Goal: Transaction & Acquisition: Download file/media

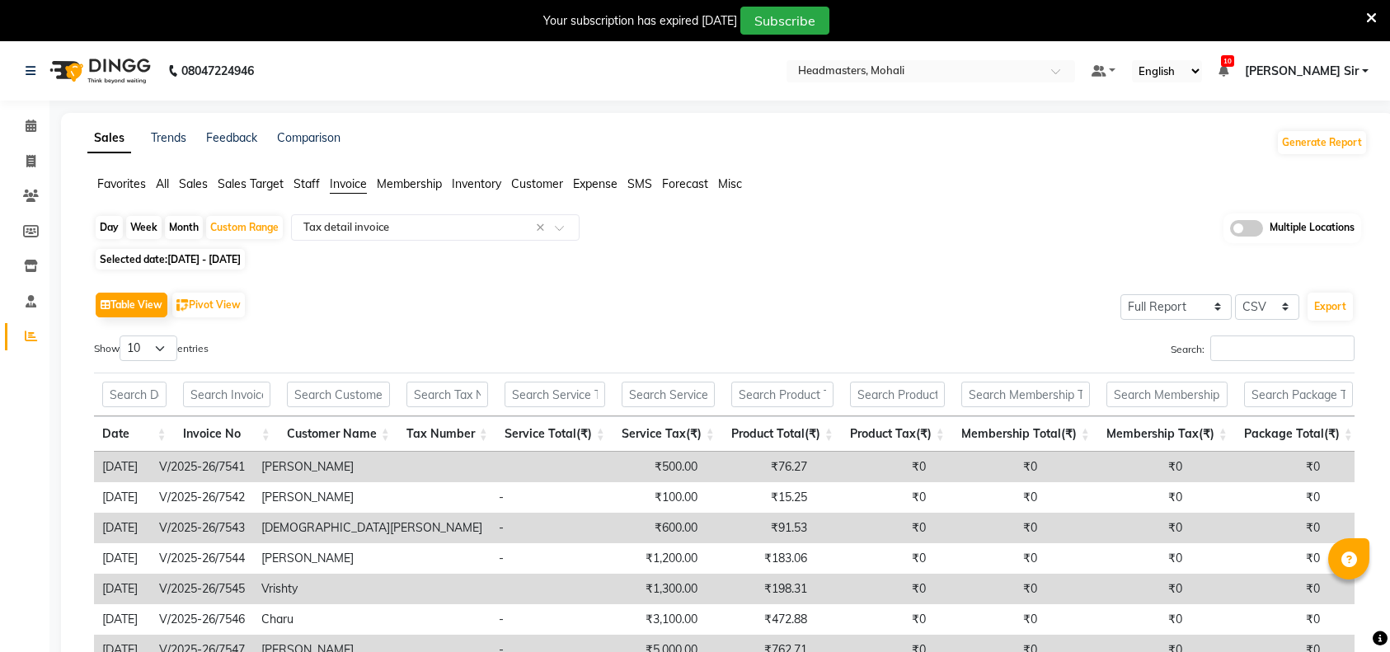
select select "full_report"
select select "csv"
click at [217, 225] on div "Custom Range" at bounding box center [244, 227] width 77 height 23
select select "8"
select select "2025"
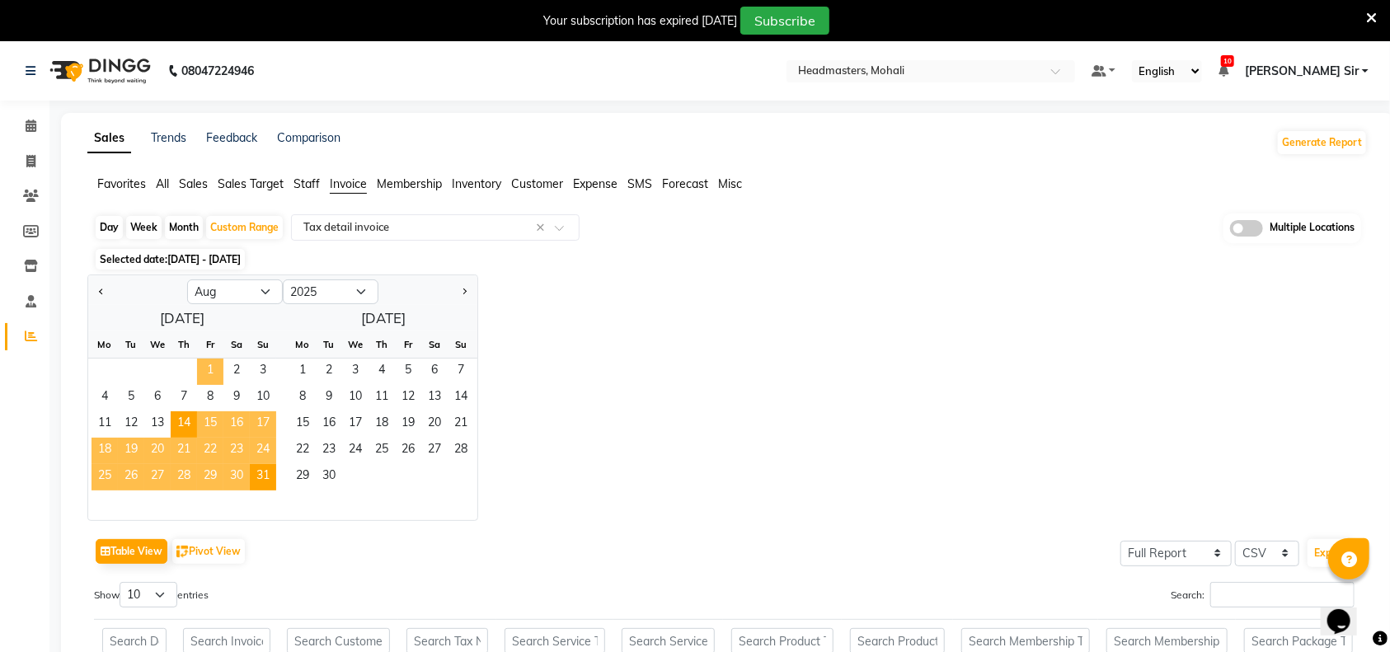
drag, startPoint x: 203, startPoint y: 363, endPoint x: 269, endPoint y: 475, distance: 130.0
click at [202, 363] on span "1" at bounding box center [210, 372] width 26 height 26
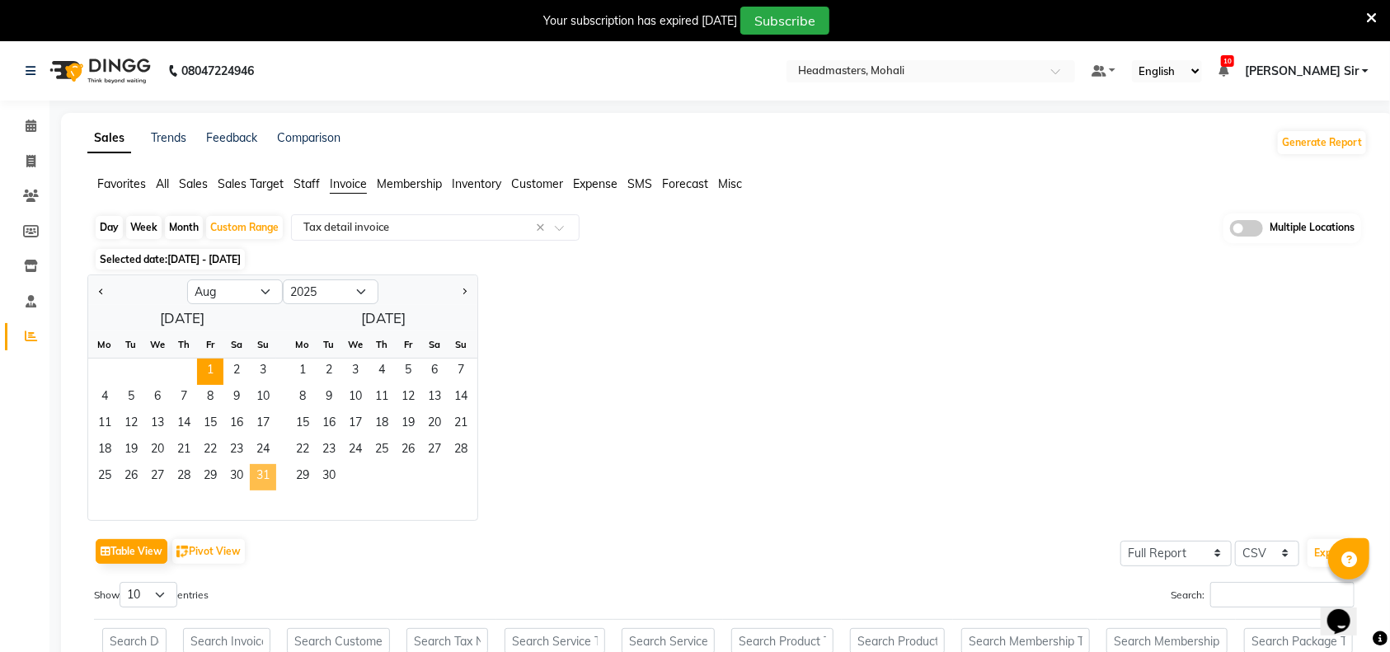
click at [269, 475] on span "31" at bounding box center [263, 477] width 26 height 26
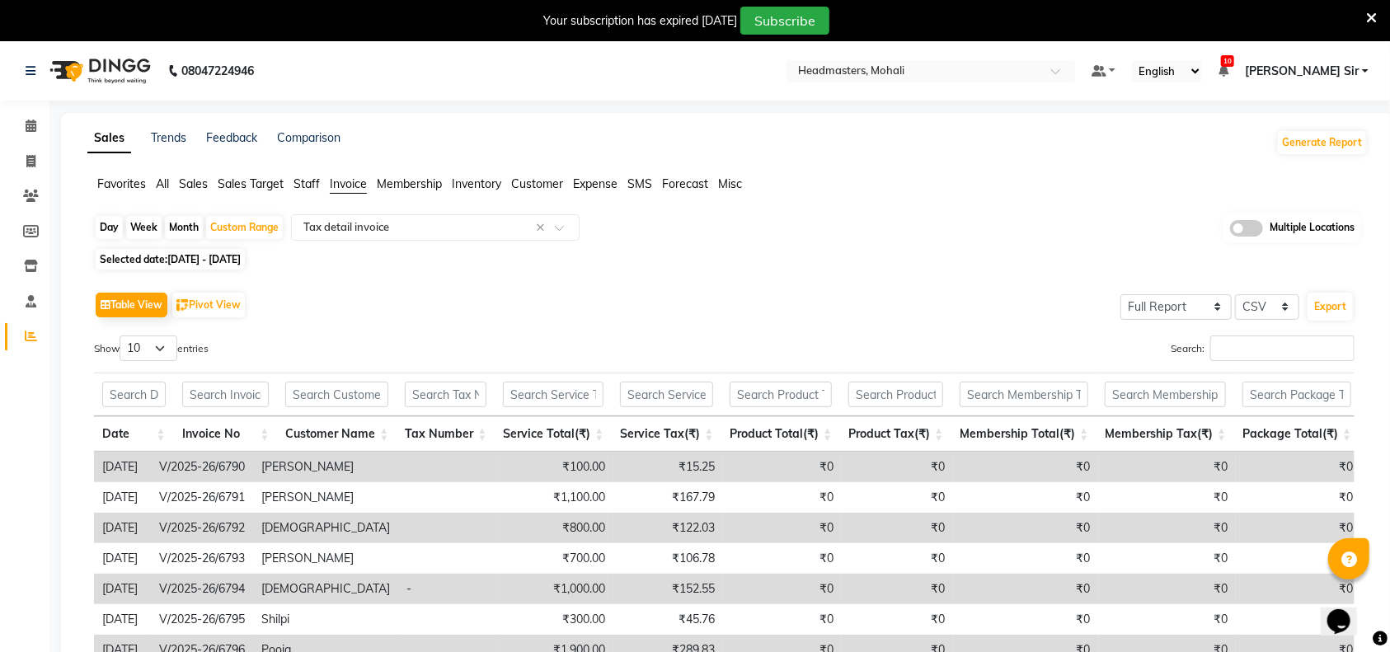
click at [157, 182] on span "All" at bounding box center [162, 183] width 13 height 15
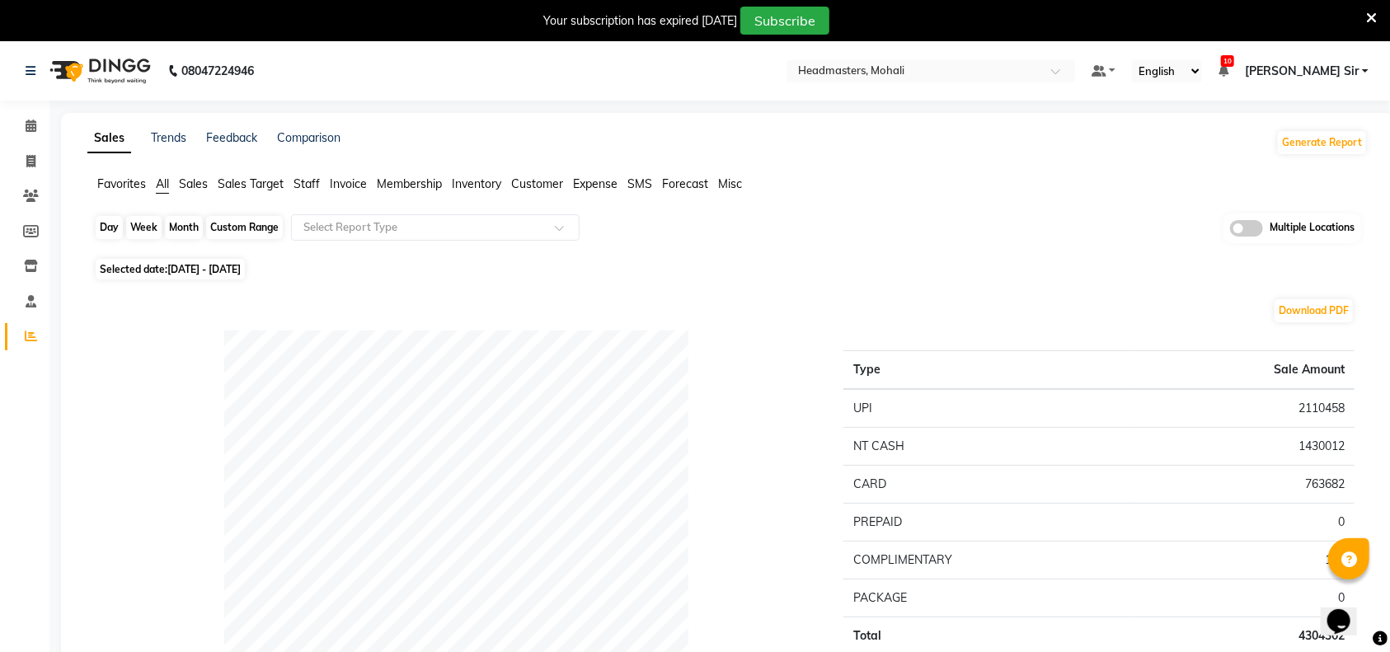
click at [255, 227] on div "Custom Range" at bounding box center [244, 227] width 77 height 23
select select "8"
select select "2025"
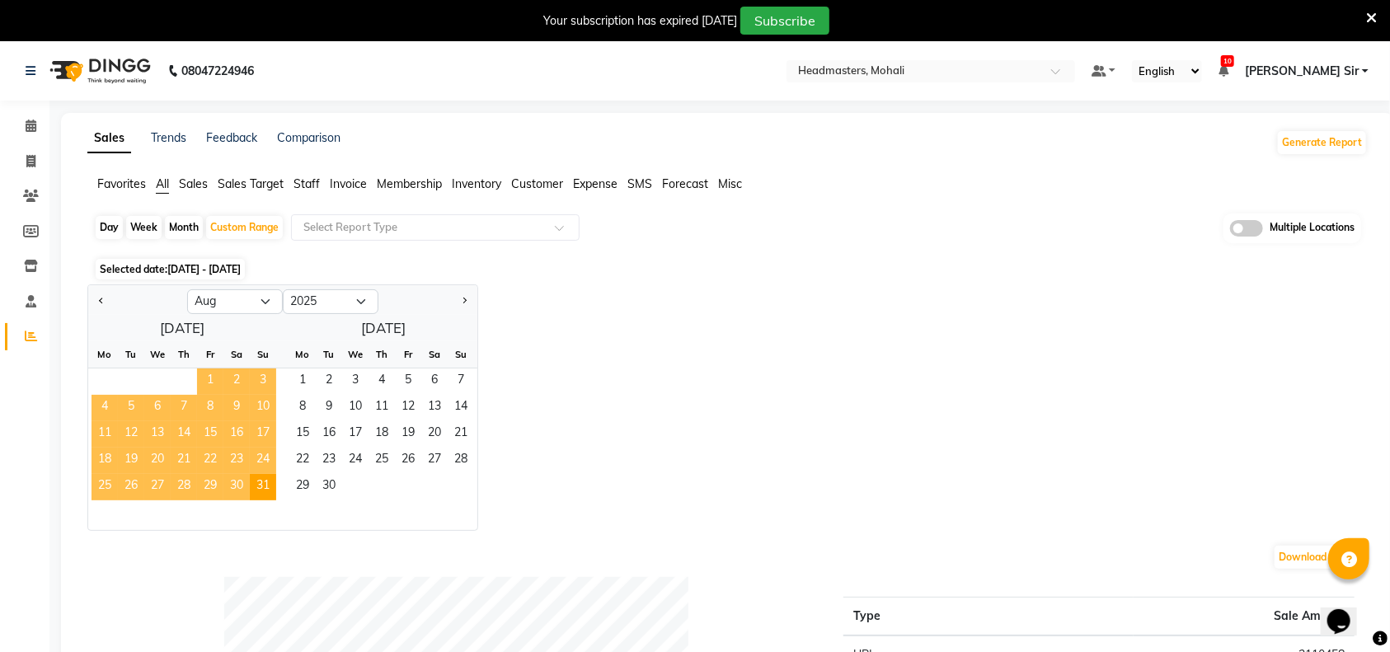
click at [205, 381] on span "1" at bounding box center [210, 381] width 26 height 26
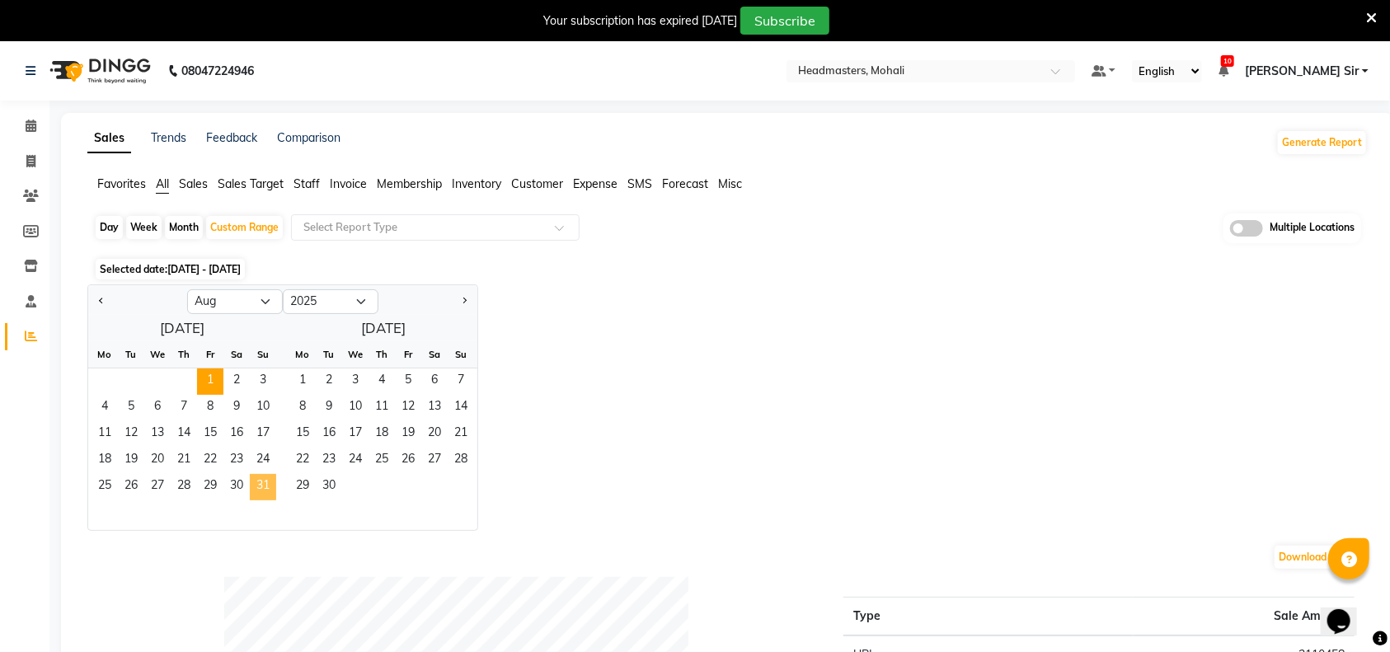
drag, startPoint x: 257, startPoint y: 490, endPoint x: 361, endPoint y: 396, distance: 139.5
click at [257, 489] on span "31" at bounding box center [263, 487] width 26 height 26
